Goal: Transaction & Acquisition: Purchase product/service

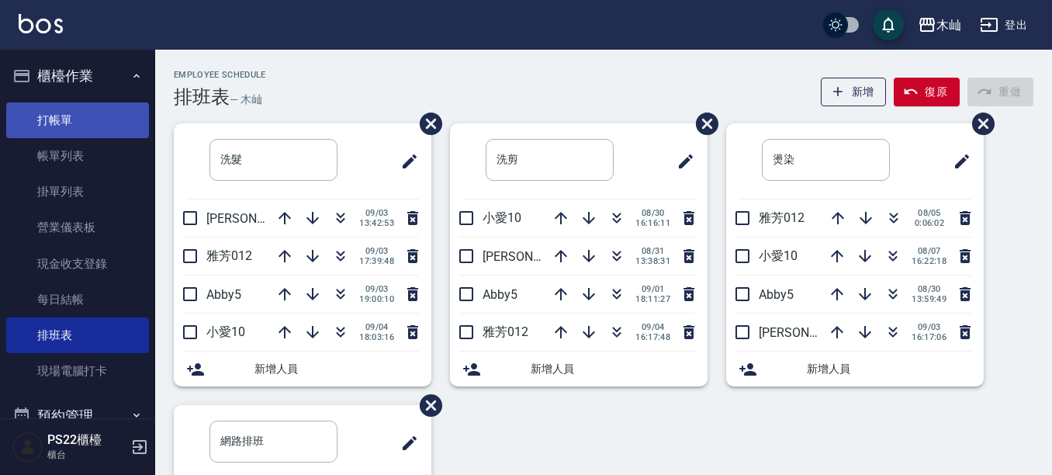
click at [41, 125] on link "打帳單" at bounding box center [77, 120] width 143 height 36
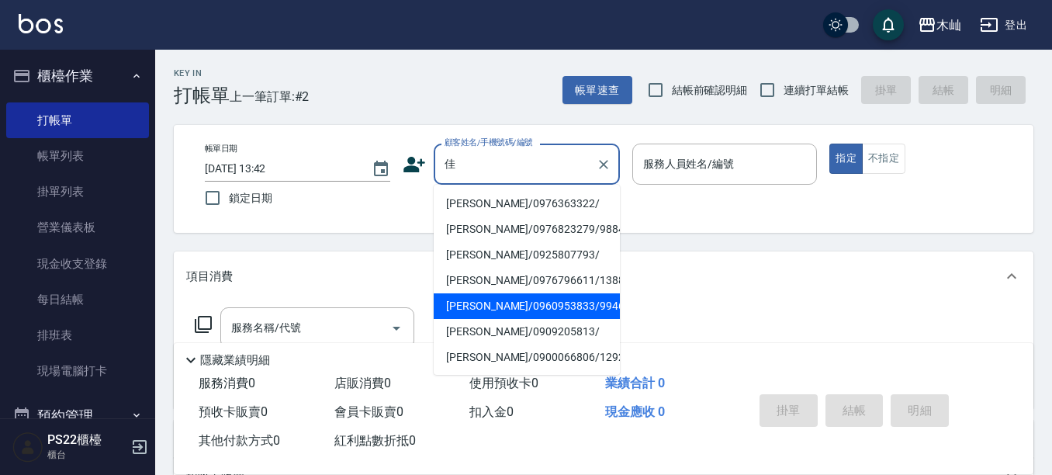
click at [489, 311] on li "[PERSON_NAME]/0960953833/9946" at bounding box center [527, 306] width 186 height 26
type input "[PERSON_NAME]/0960953833/9946"
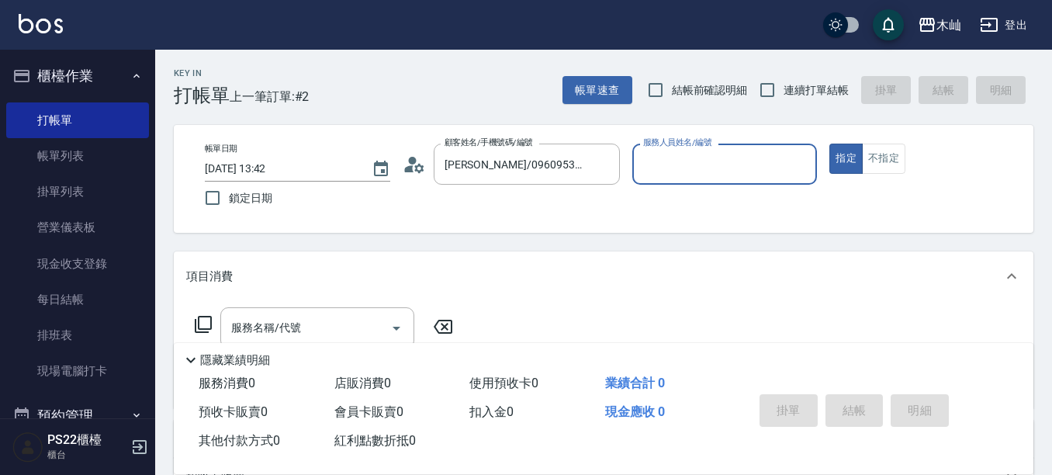
type input "小愛-10"
click at [340, 316] on input "服務名稱/代號" at bounding box center [305, 327] width 157 height 27
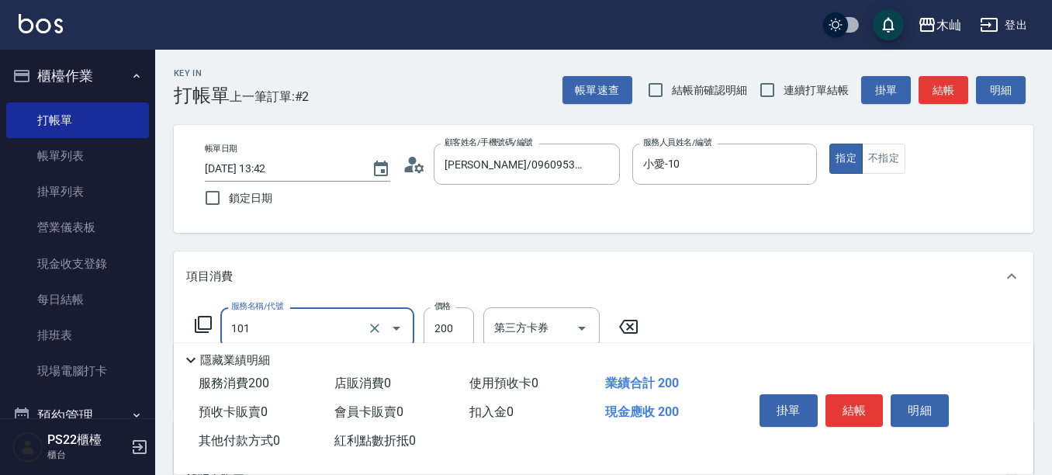
type input "洗髮(101)"
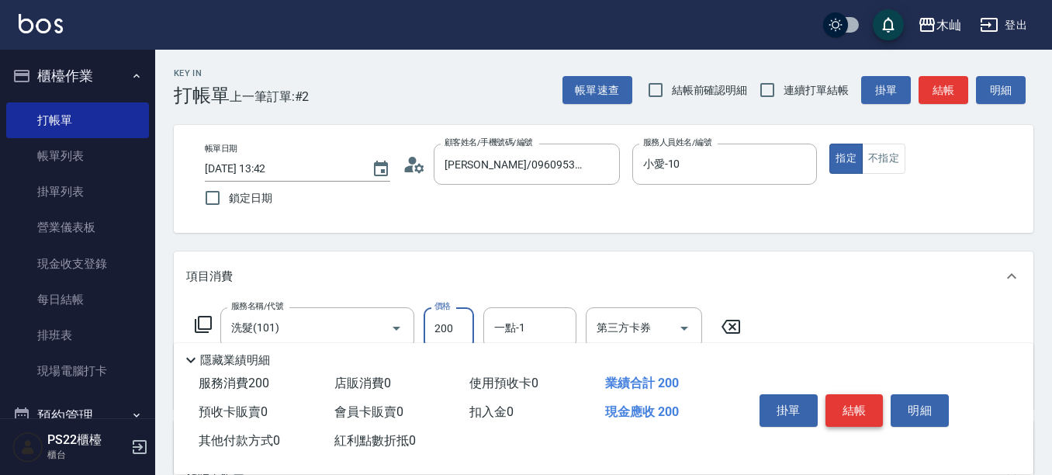
click at [857, 400] on button "結帳" at bounding box center [855, 410] width 58 height 33
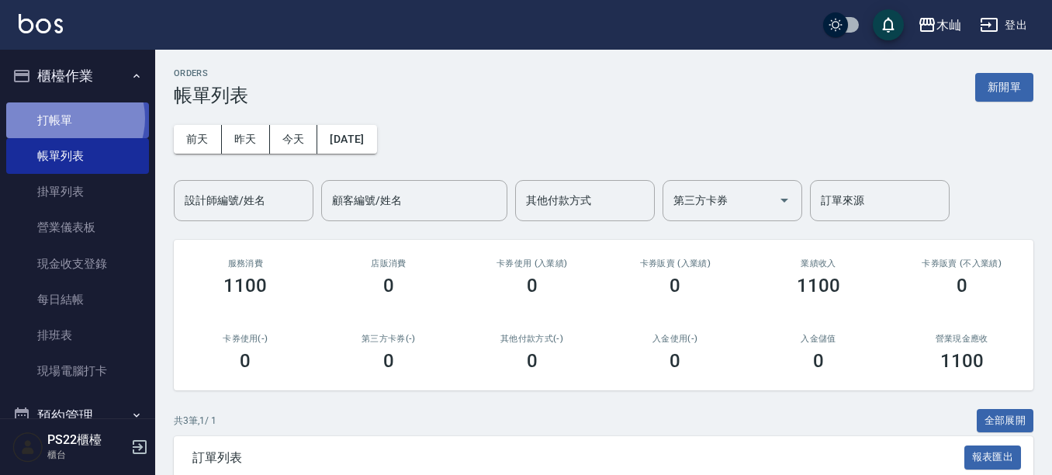
click at [69, 118] on link "打帳單" at bounding box center [77, 120] width 143 height 36
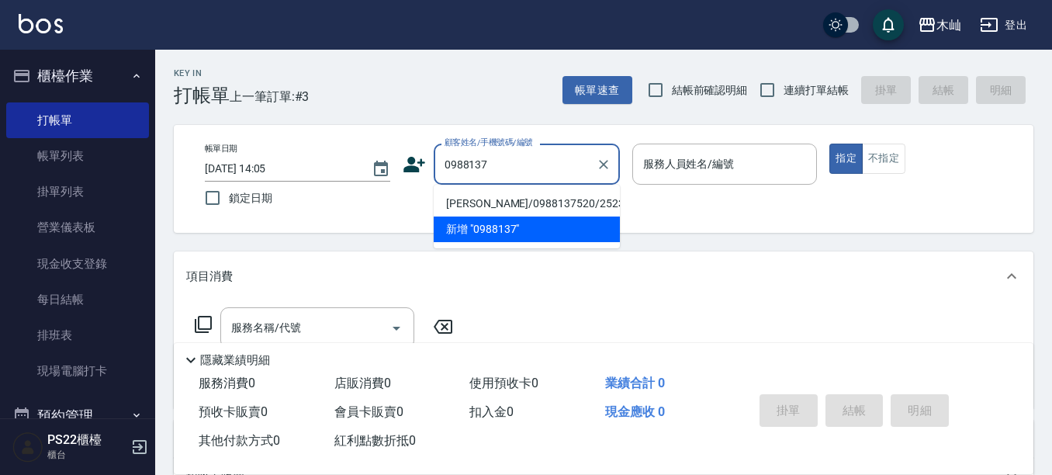
click at [483, 204] on li "[PERSON_NAME]/0988137520/2523" at bounding box center [527, 204] width 186 height 26
type input "[PERSON_NAME]/0988137520/2523"
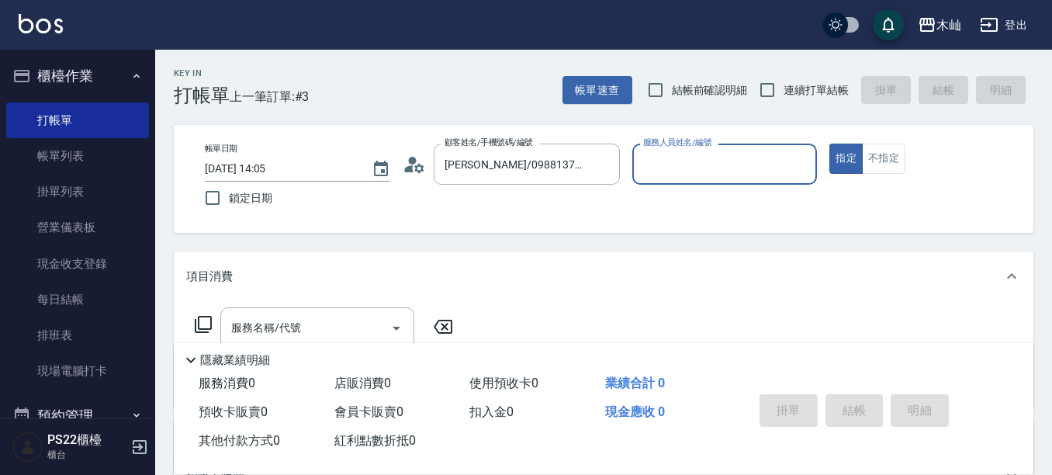
drag, startPoint x: 638, startPoint y: 168, endPoint x: 655, endPoint y: 183, distance: 23.1
click at [639, 168] on div "服務人員姓名/編號" at bounding box center [724, 164] width 185 height 41
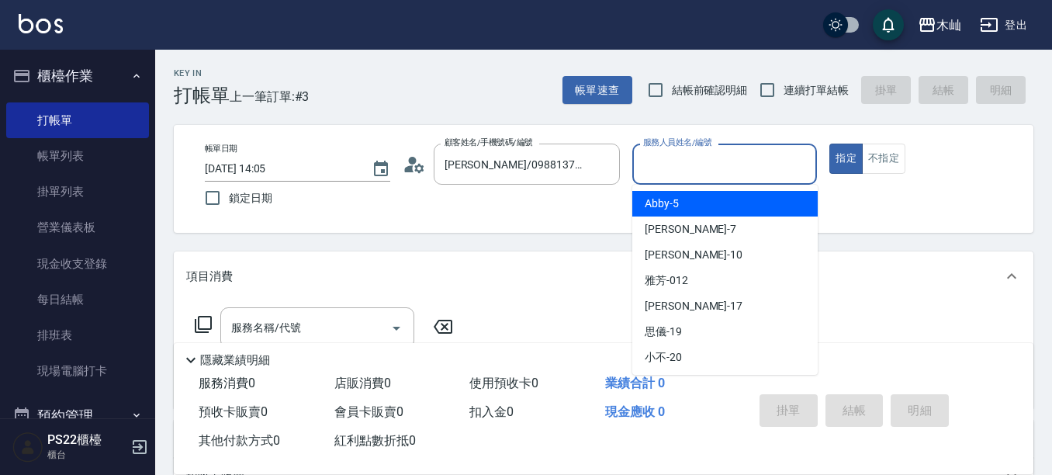
click at [665, 203] on span "Abby -5" at bounding box center [662, 204] width 34 height 16
type input "Abby-5"
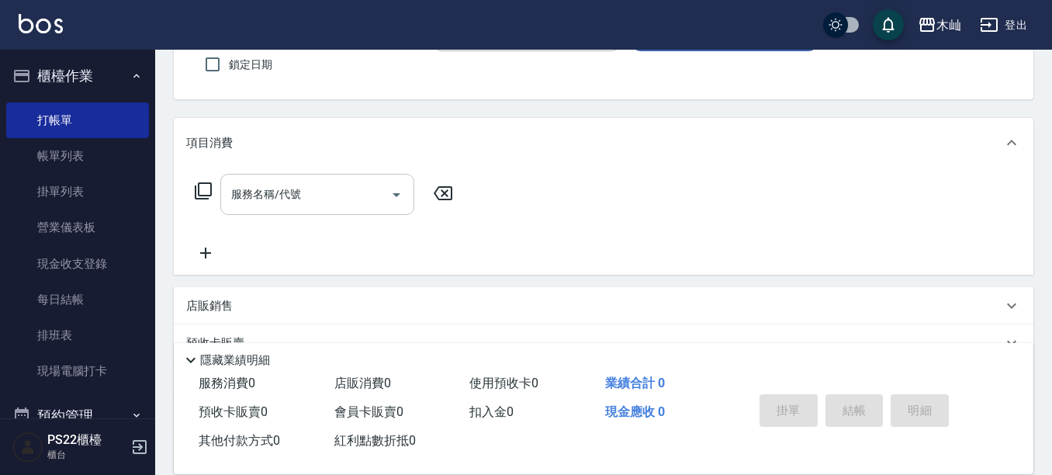
scroll to position [155, 0]
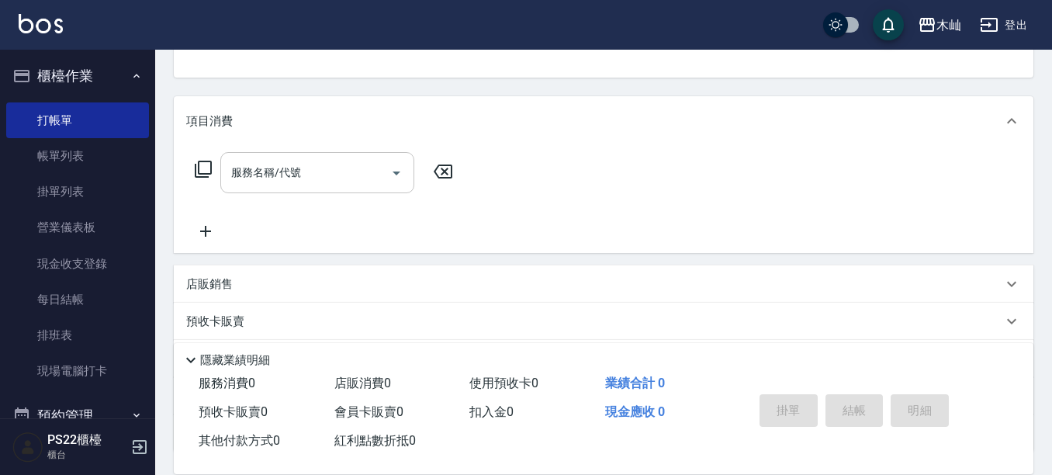
click at [365, 178] on input "服務名稱/代號" at bounding box center [305, 172] width 157 height 27
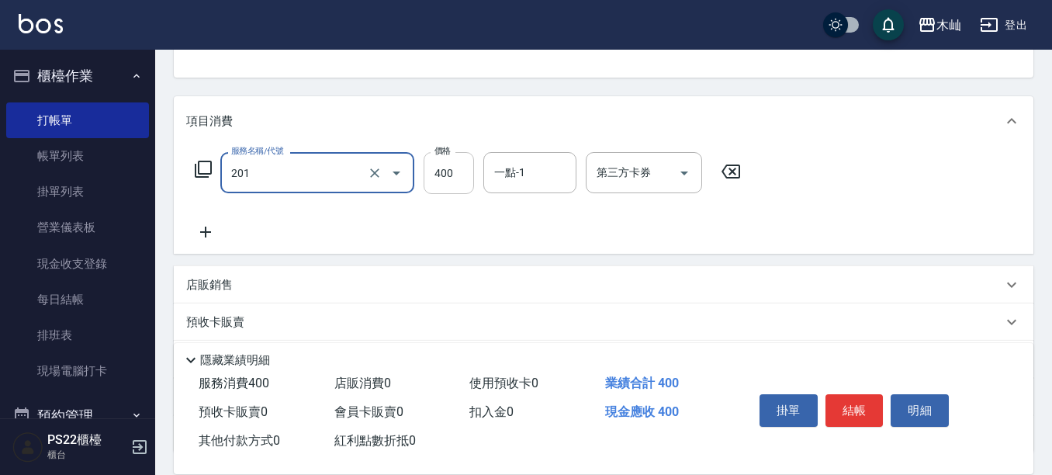
type input "洗剪(201)"
click at [455, 168] on input "400" at bounding box center [449, 173] width 50 height 42
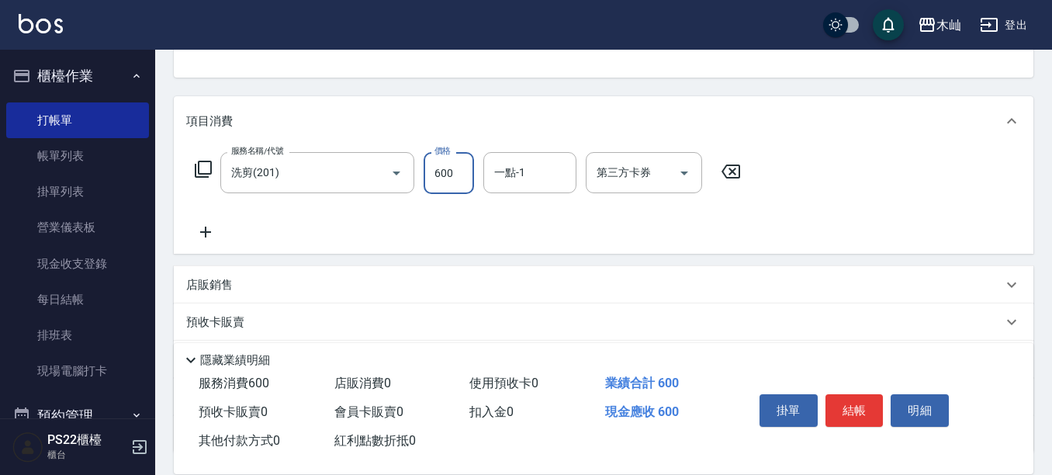
type input "600"
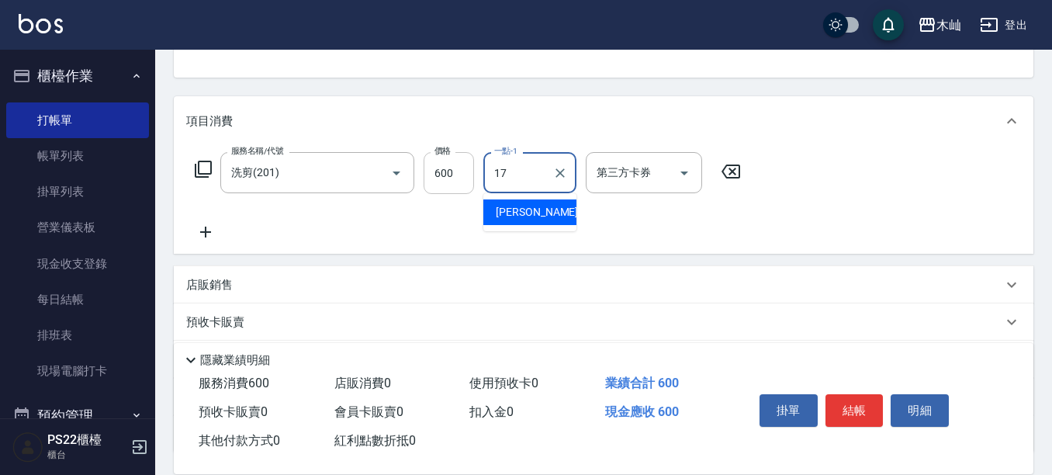
type input "[PERSON_NAME]-17"
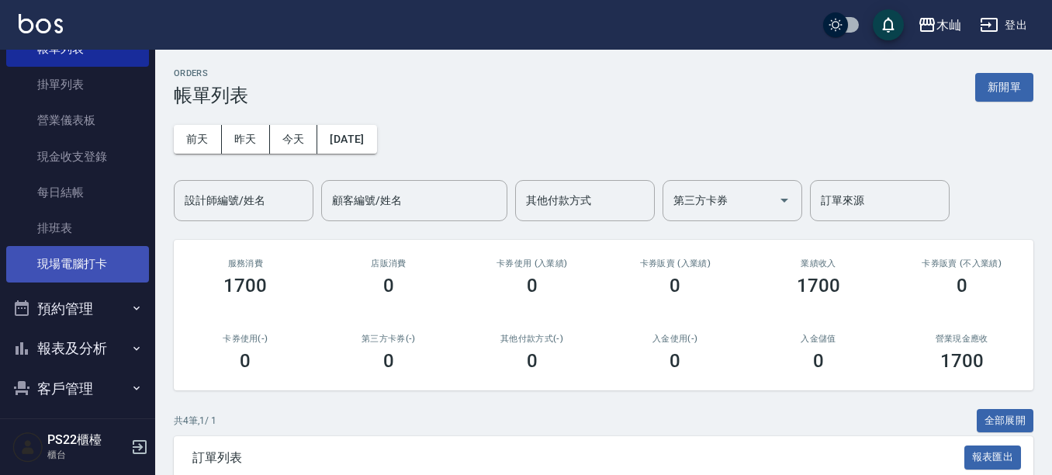
scroll to position [236, 0]
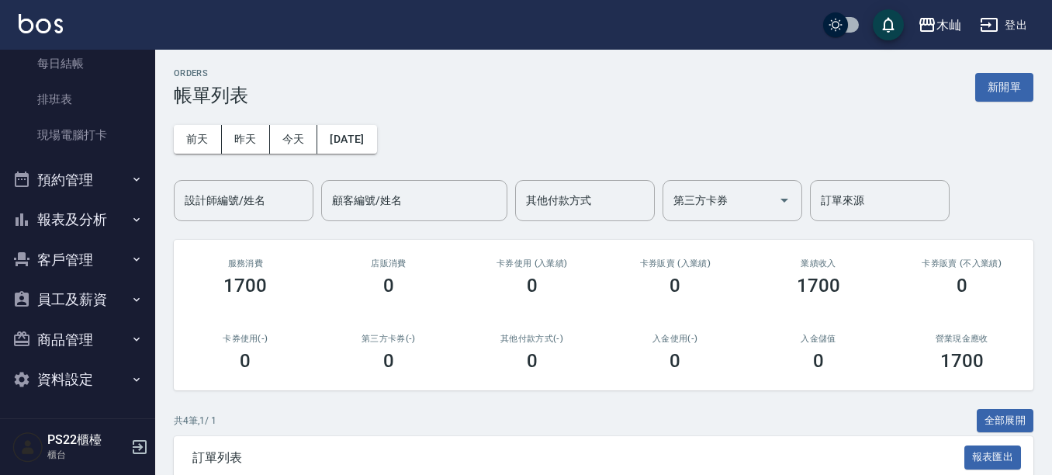
click at [79, 227] on button "報表及分析" at bounding box center [77, 219] width 143 height 40
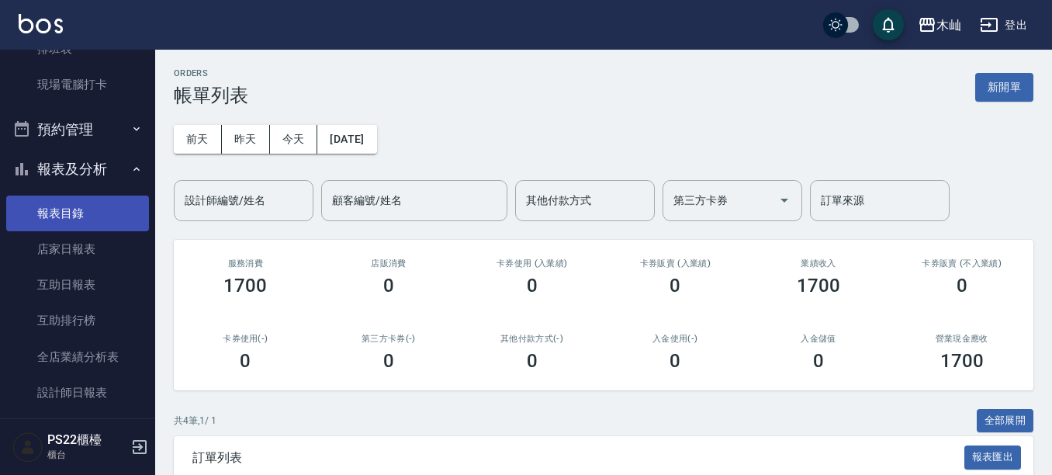
scroll to position [313, 0]
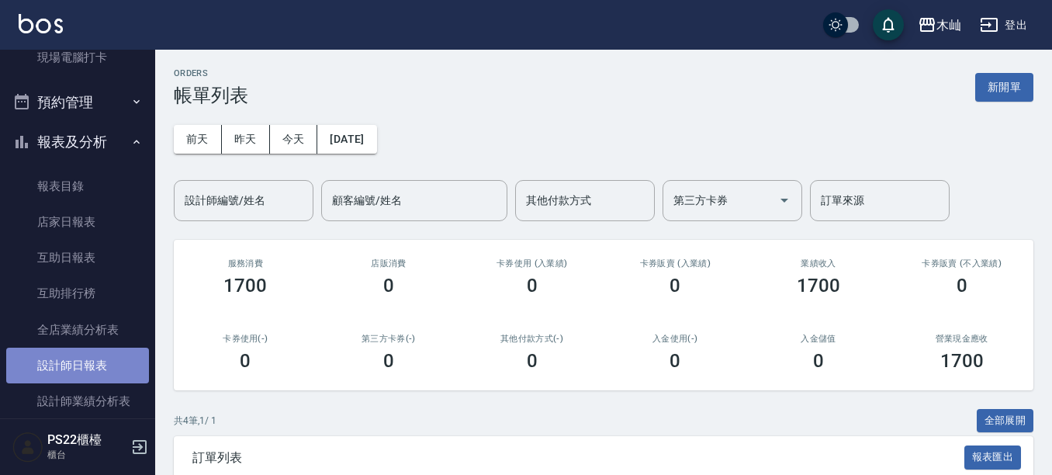
click at [116, 359] on link "設計師日報表" at bounding box center [77, 366] width 143 height 36
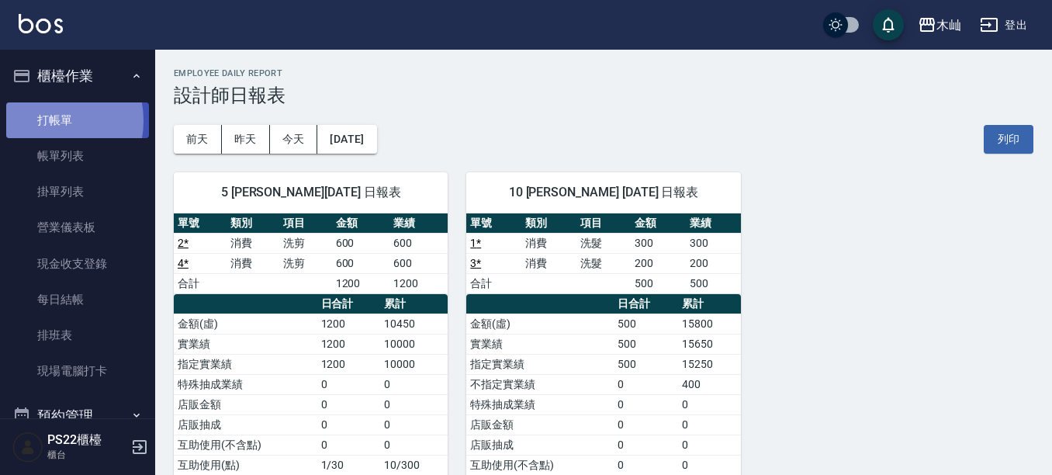
click at [44, 120] on link "打帳單" at bounding box center [77, 120] width 143 height 36
